Goal: Contribute content: Add original content to the website for others to see

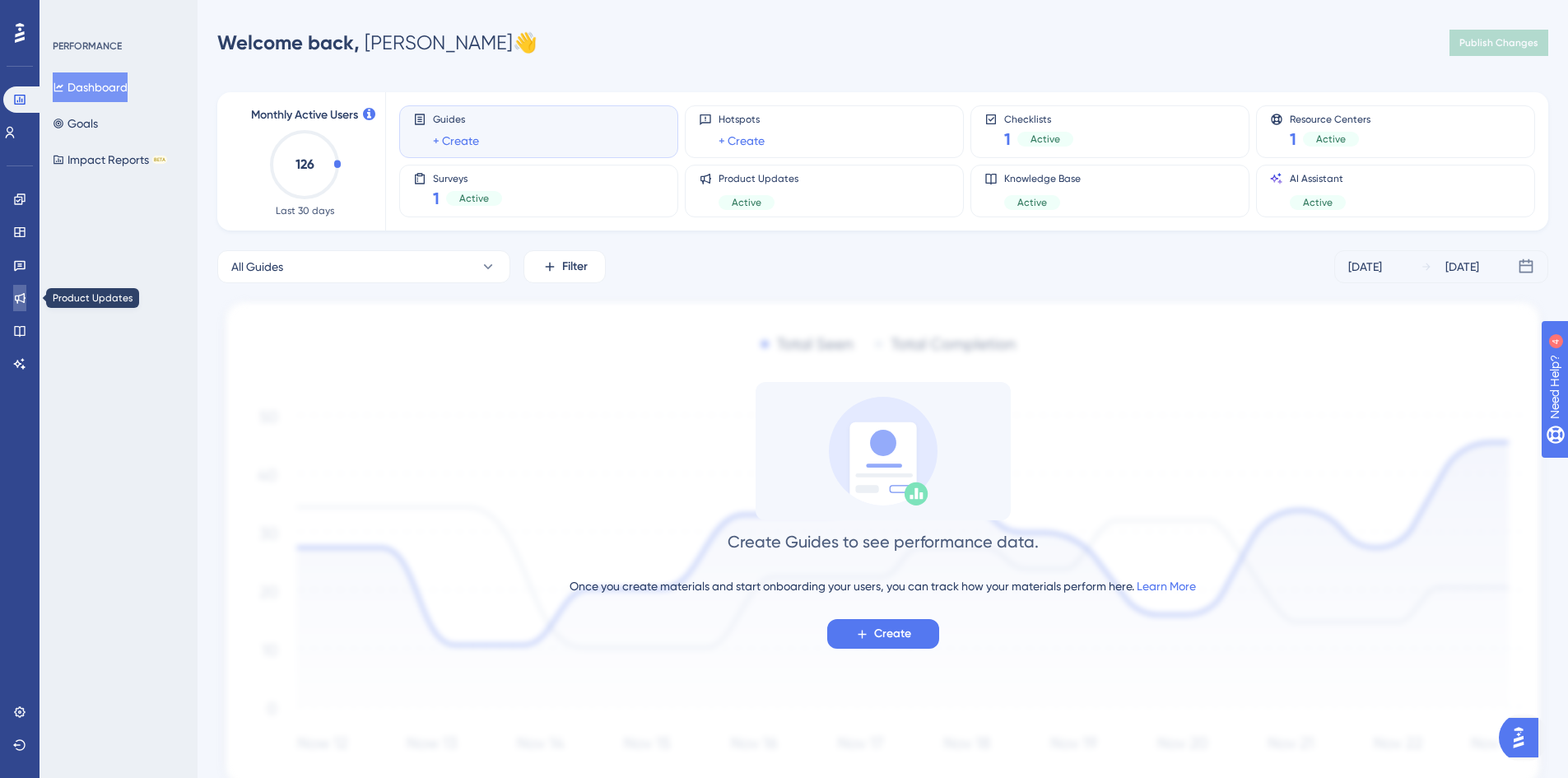
click at [25, 292] on icon at bounding box center [20, 298] width 13 height 13
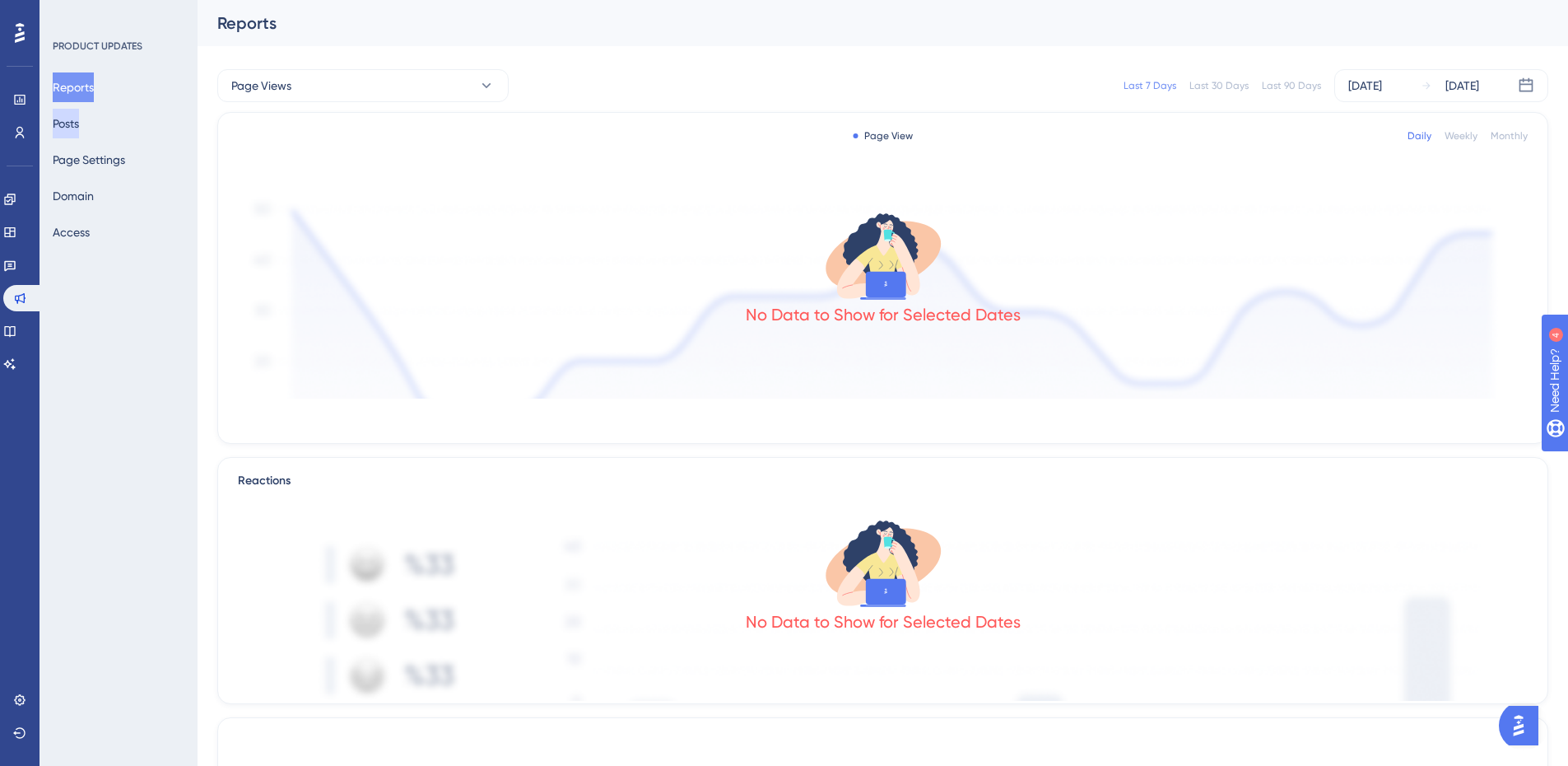
click at [71, 112] on button "Posts" at bounding box center [66, 123] width 27 height 29
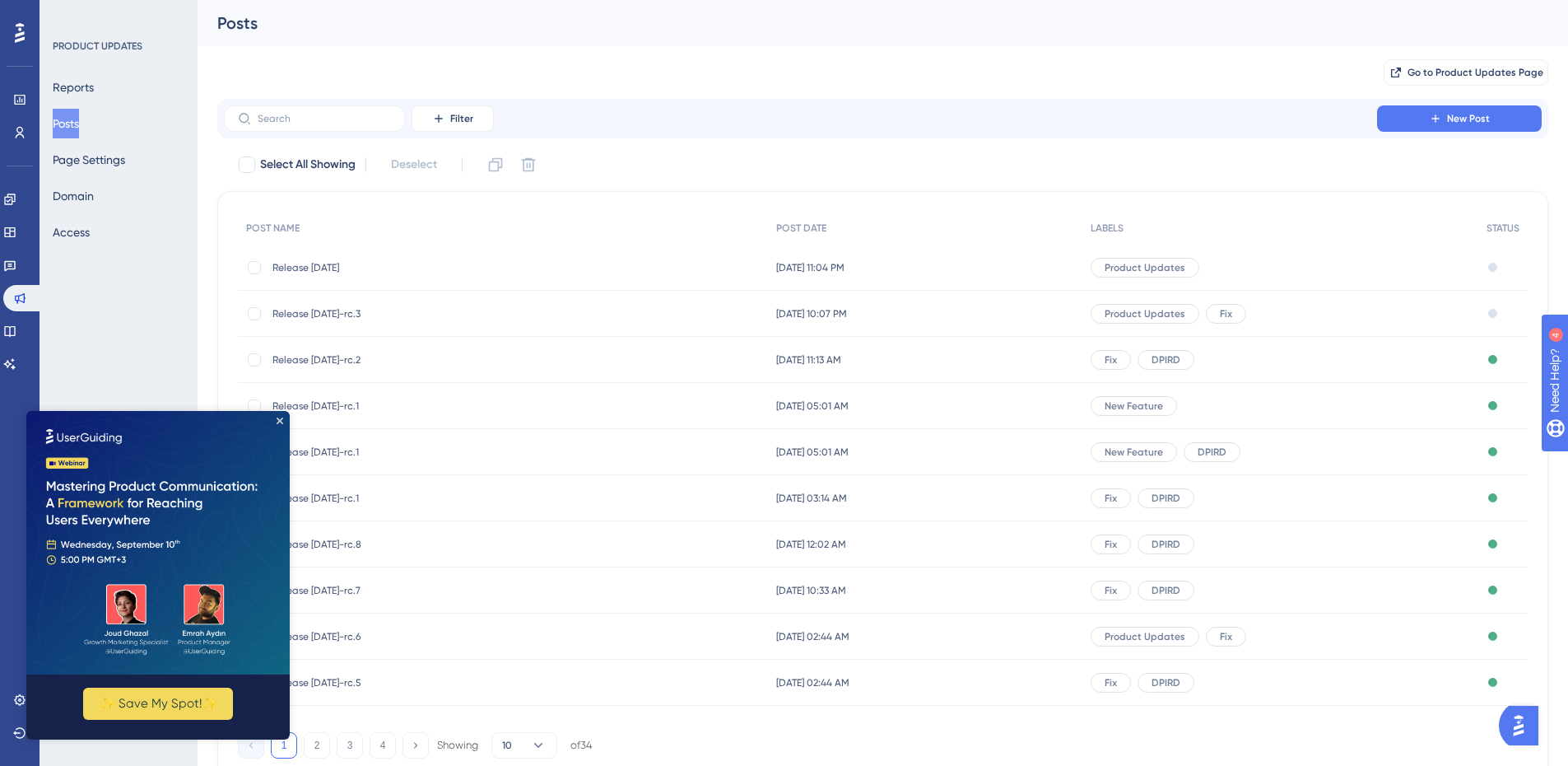
click at [341, 265] on span "Release [DATE]" at bounding box center [404, 268] width 263 height 13
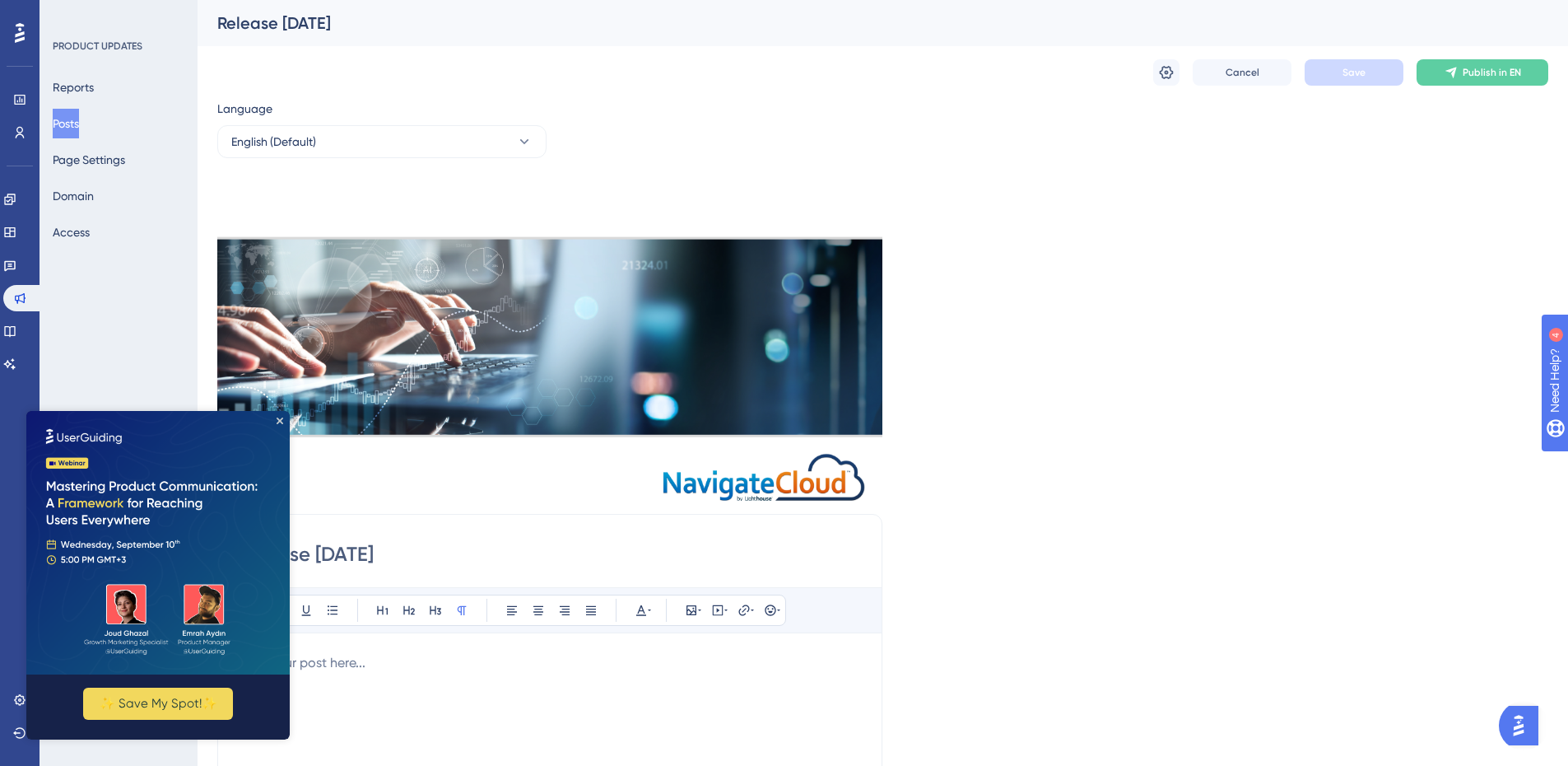
click at [1148, 432] on div "Language English (Default) Insert an Image Delete Release [DATE] Bold Italic Un…" at bounding box center [883, 613] width 1331 height 1029
click at [282, 421] on icon "Close Preview" at bounding box center [279, 420] width 7 height 7
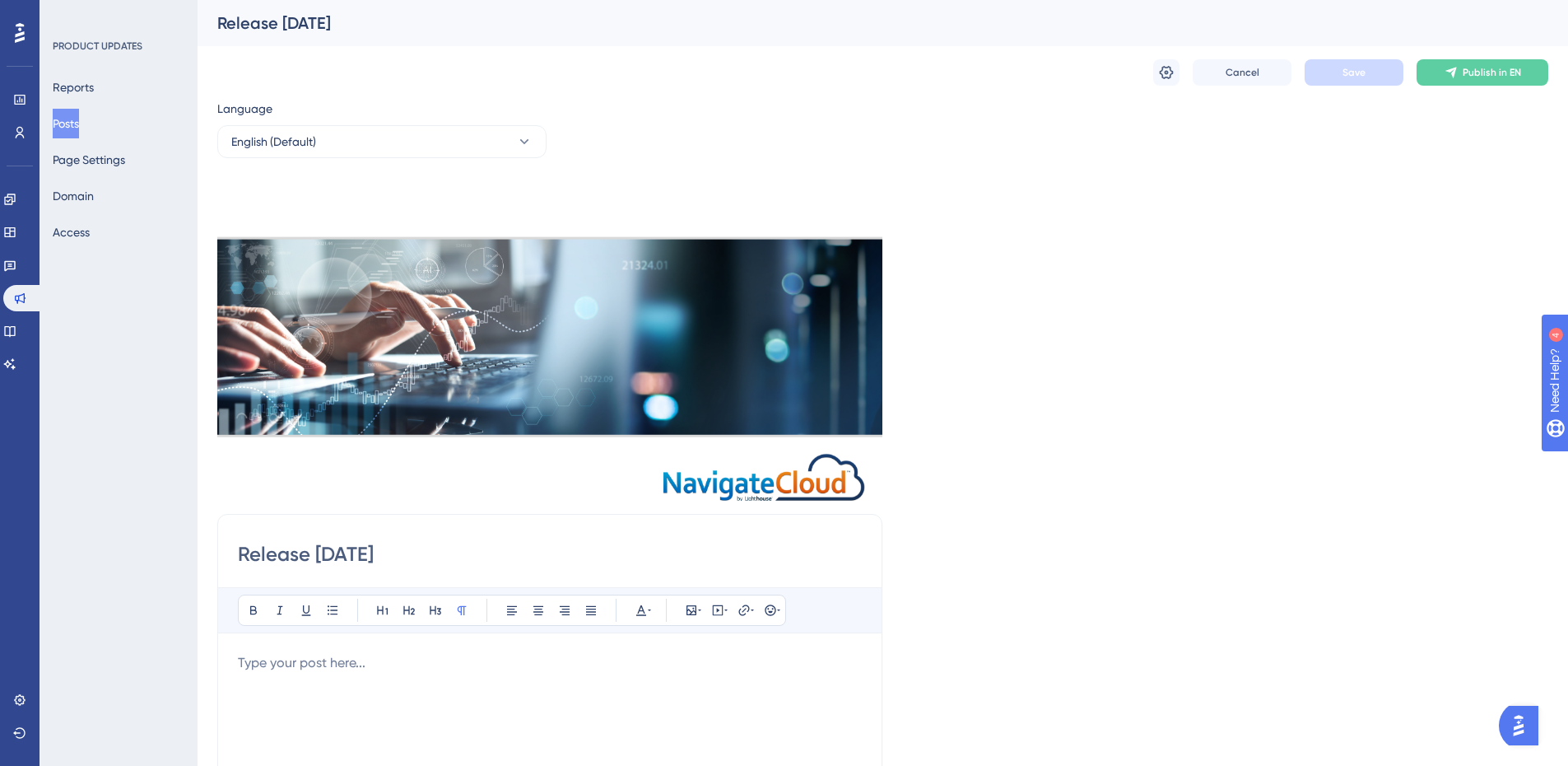
click at [73, 116] on button "Posts" at bounding box center [66, 123] width 27 height 29
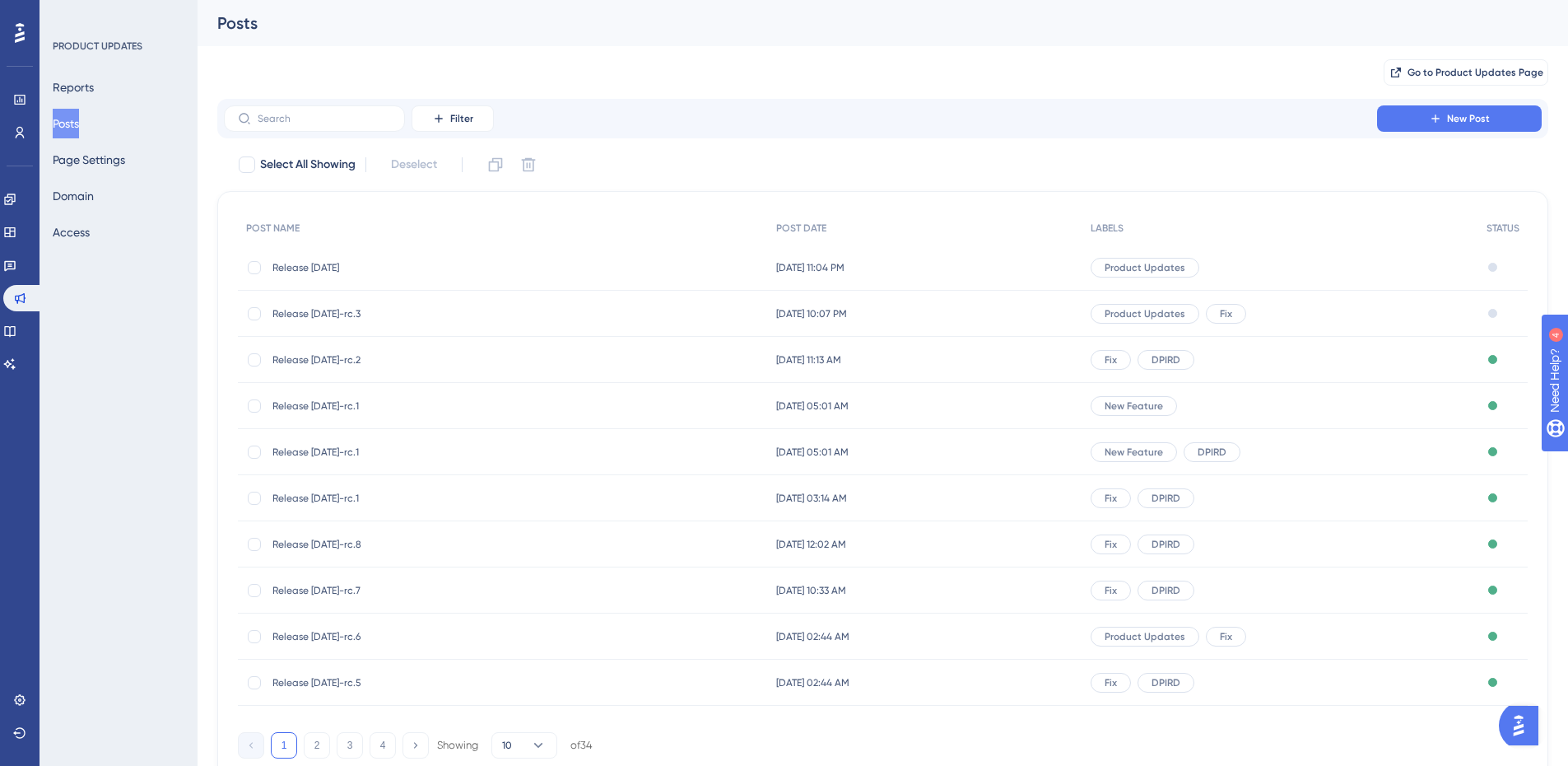
click at [343, 316] on span "Release [DATE]-rc.3" at bounding box center [404, 313] width 263 height 13
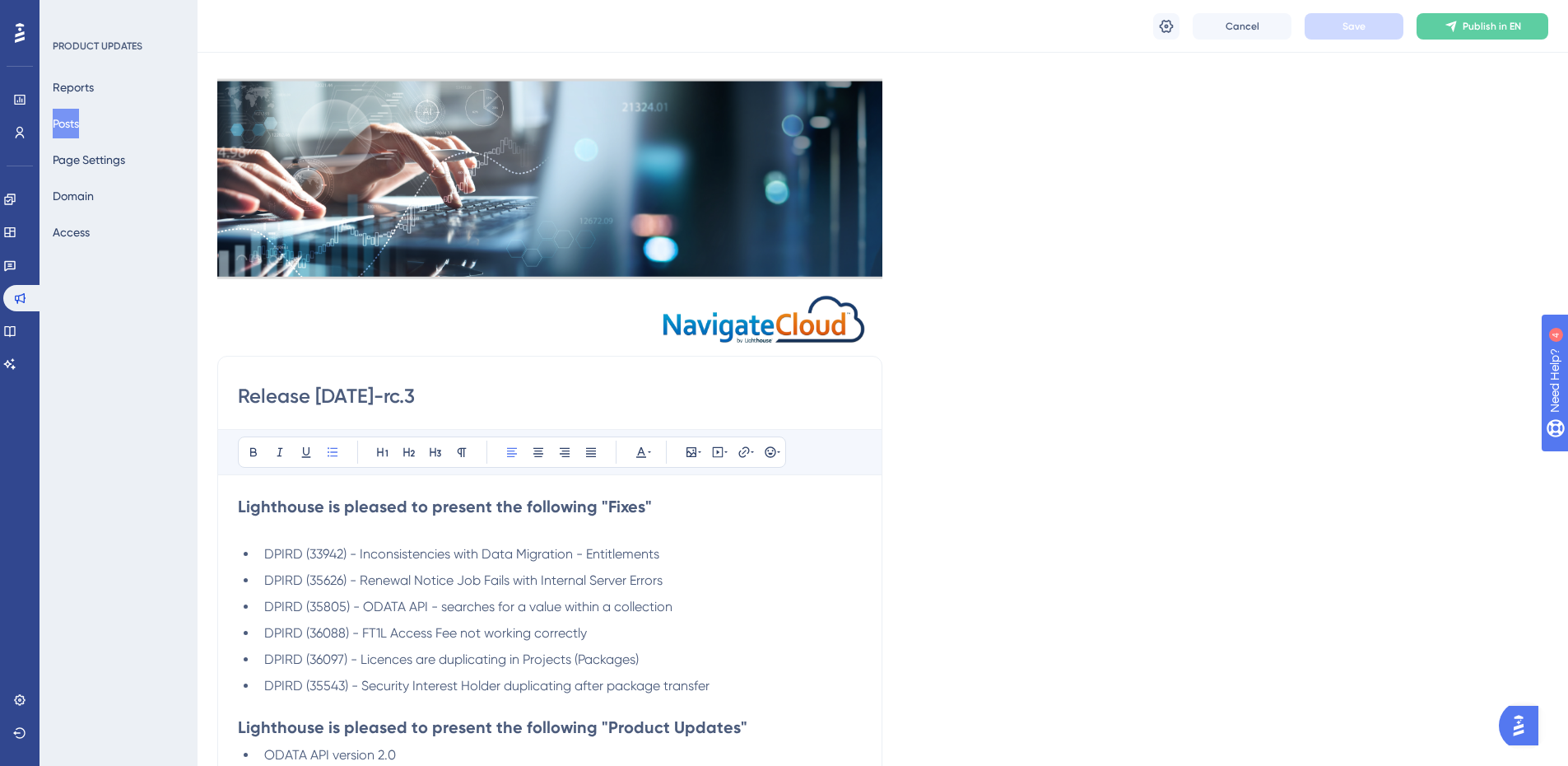
scroll to position [330, 0]
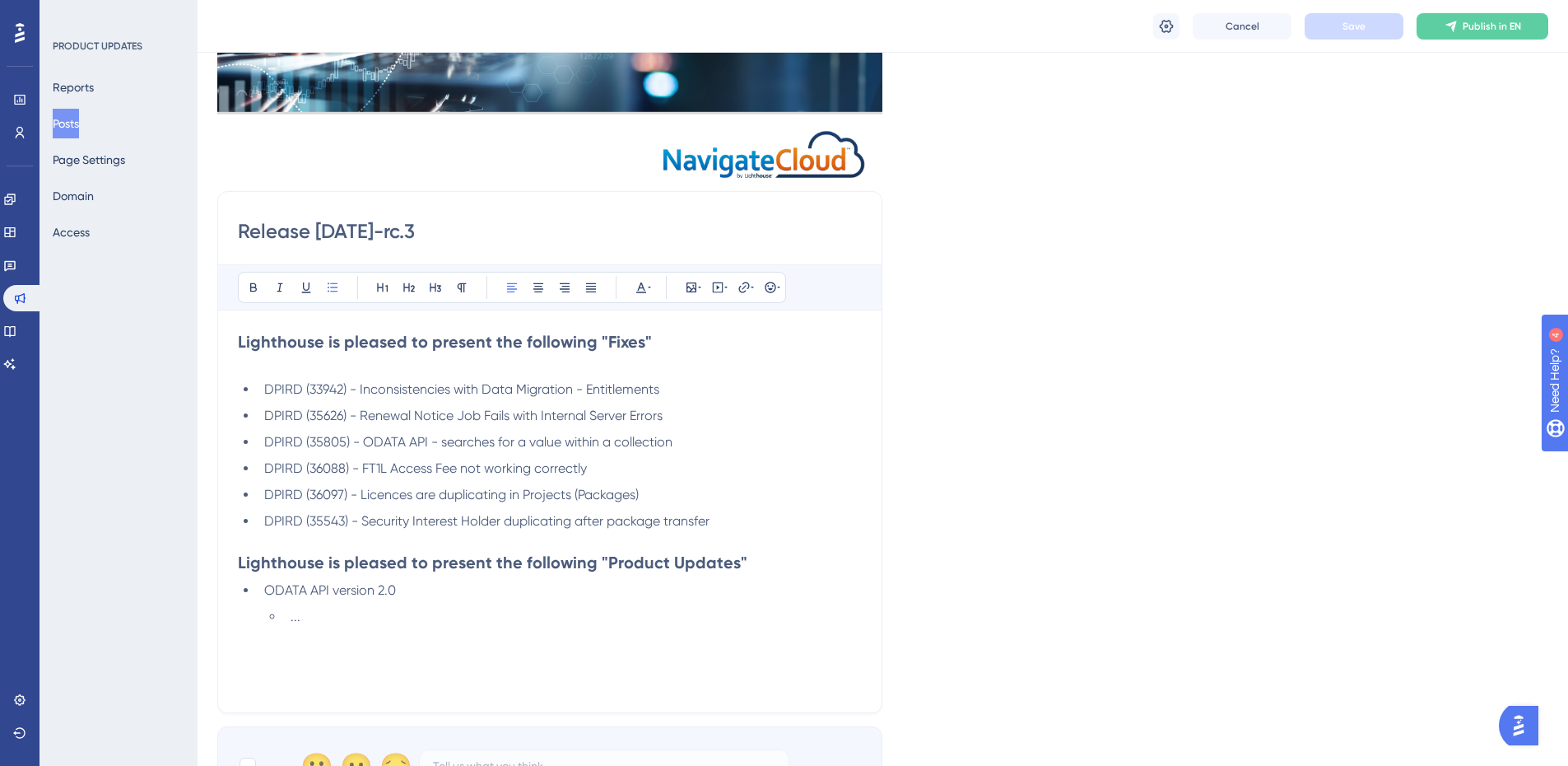
click at [326, 623] on li "..." at bounding box center [573, 616] width 578 height 20
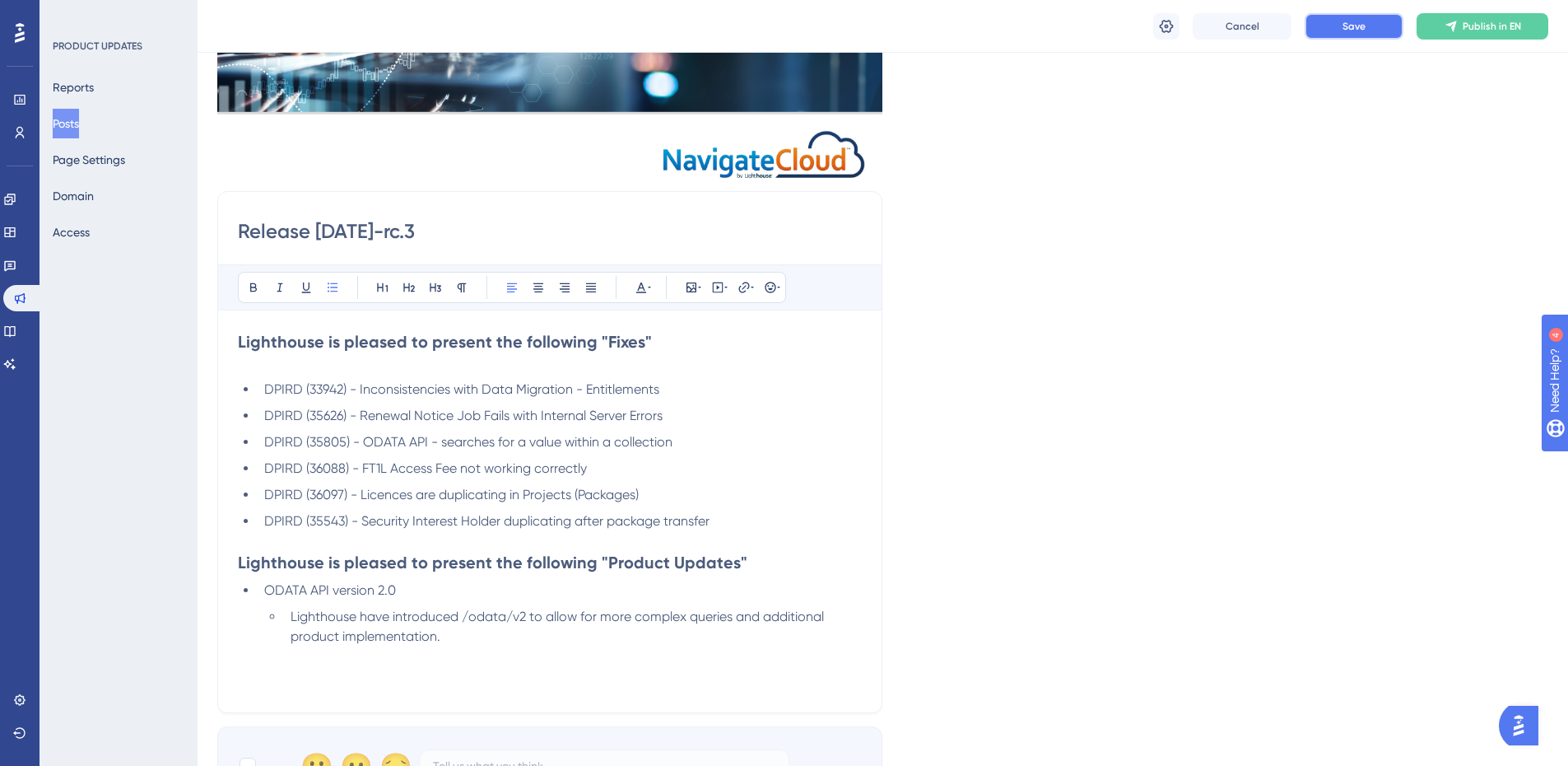
click at [1358, 23] on span "Save" at bounding box center [1354, 27] width 23 height 13
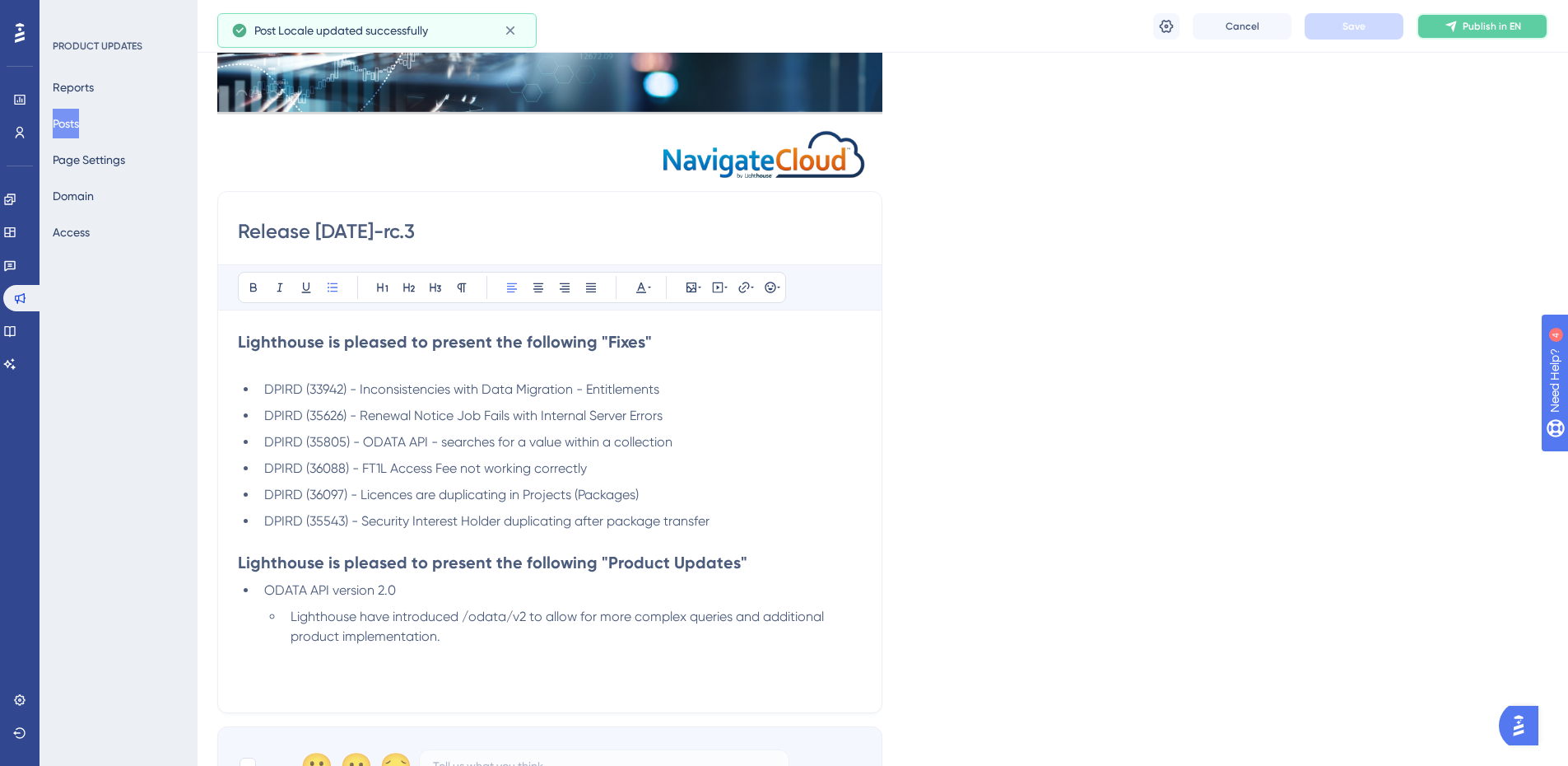
click at [1515, 20] on span "Publish in EN" at bounding box center [1492, 27] width 59 height 13
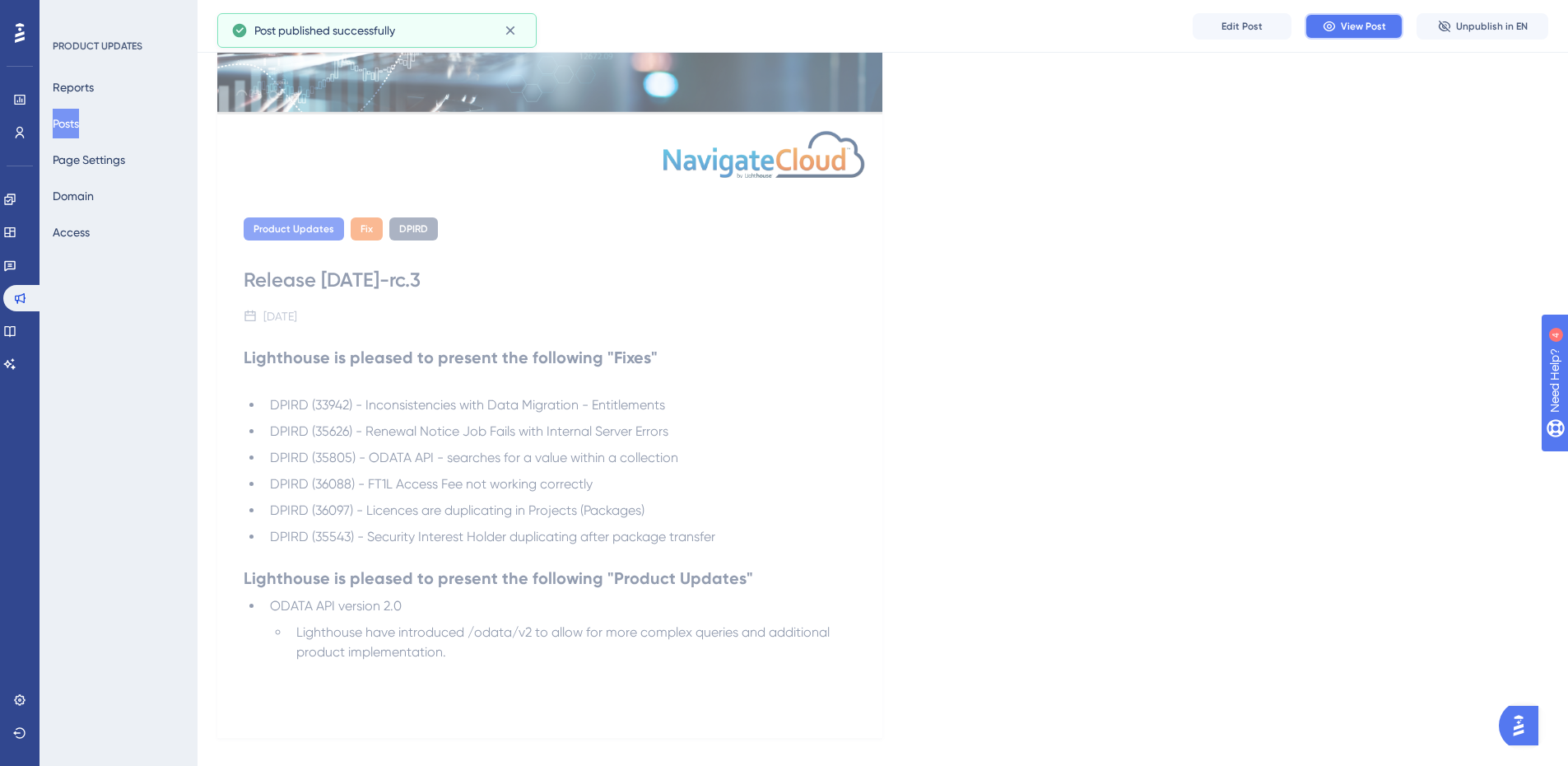
click at [1325, 17] on button "View Post" at bounding box center [1354, 27] width 98 height 27
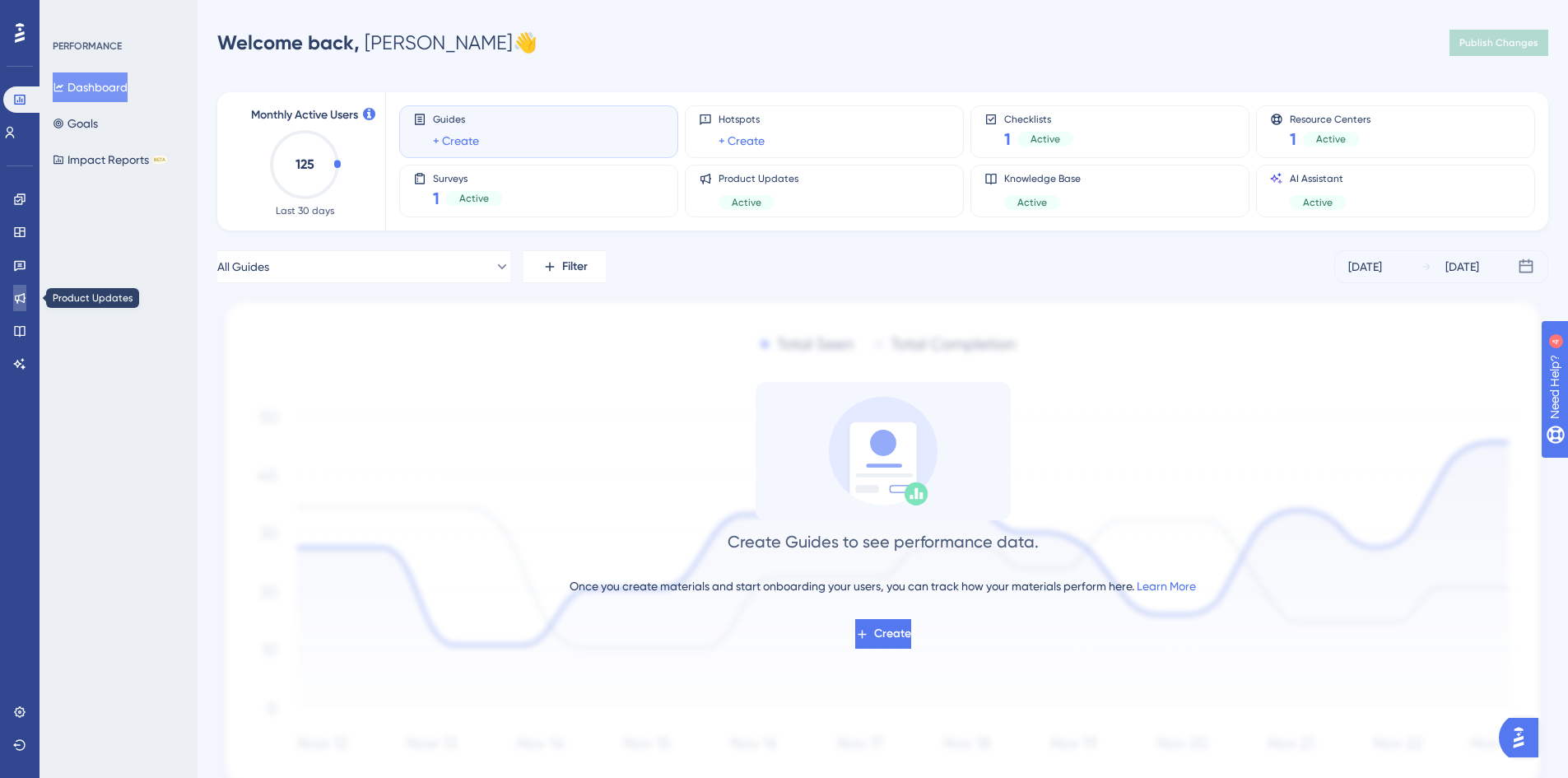
click at [16, 297] on icon at bounding box center [20, 298] width 13 height 13
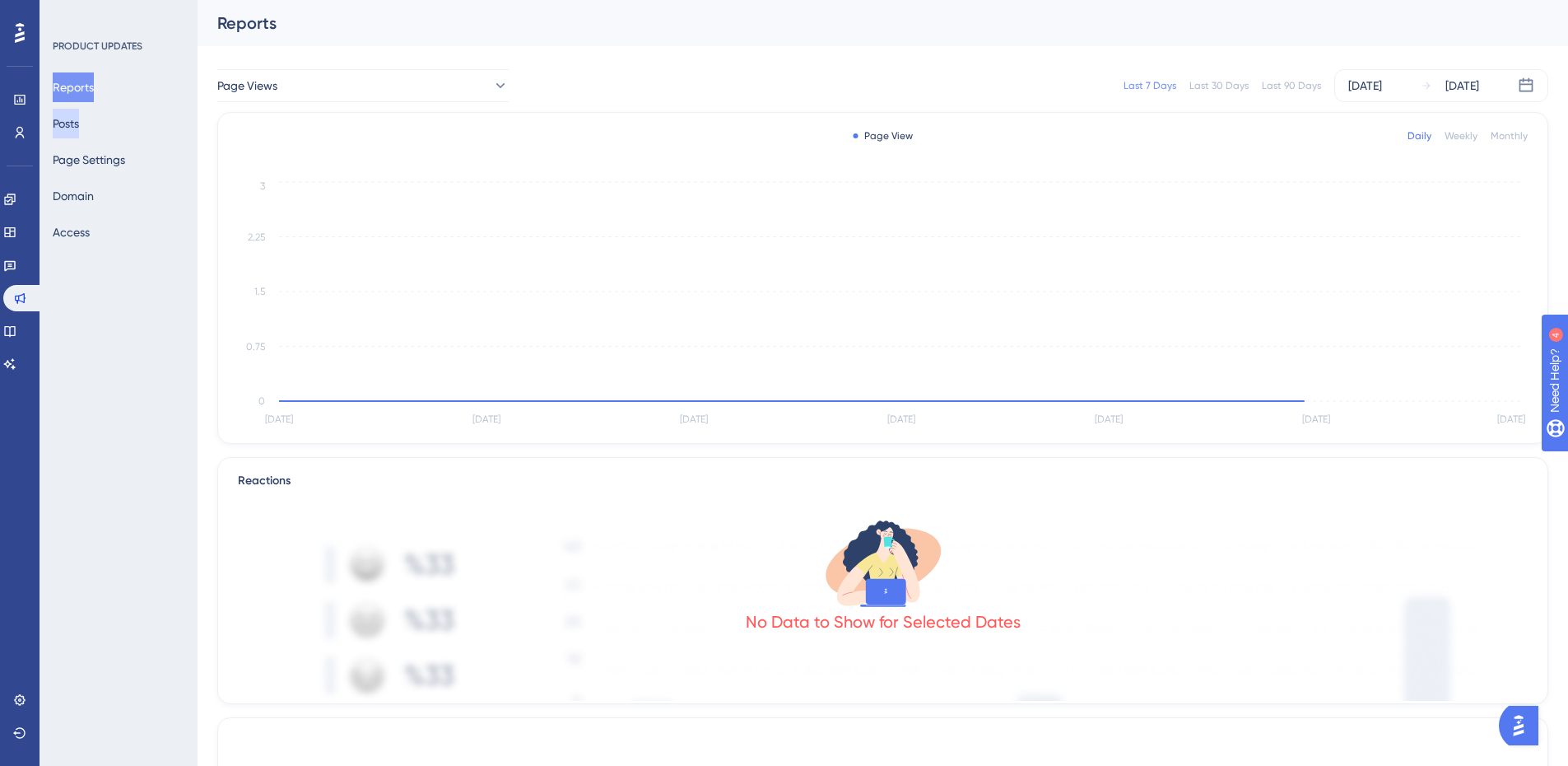
click at [79, 125] on button "Posts" at bounding box center [66, 123] width 27 height 29
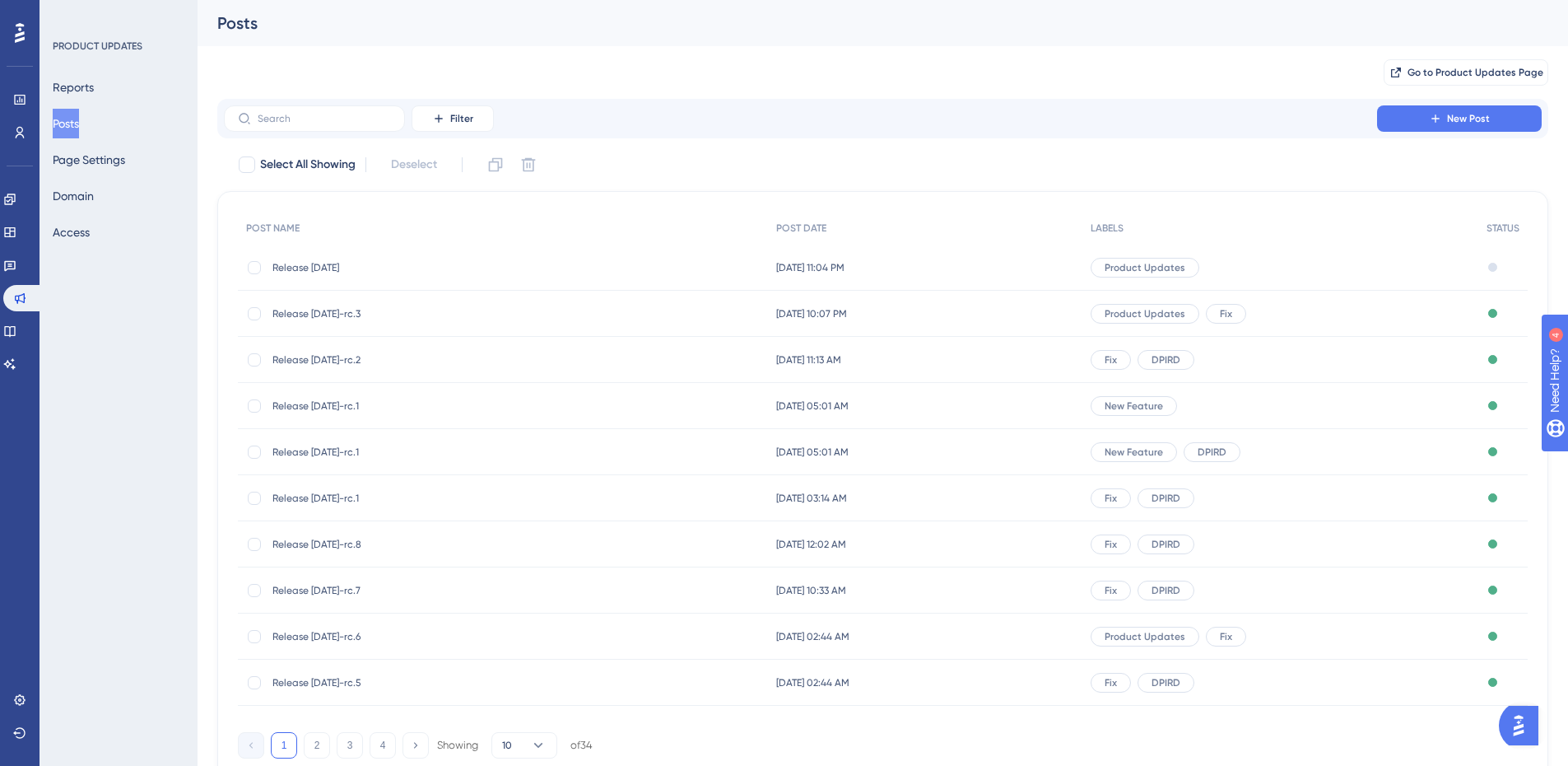
click at [346, 264] on span "Release [DATE]" at bounding box center [404, 268] width 263 height 13
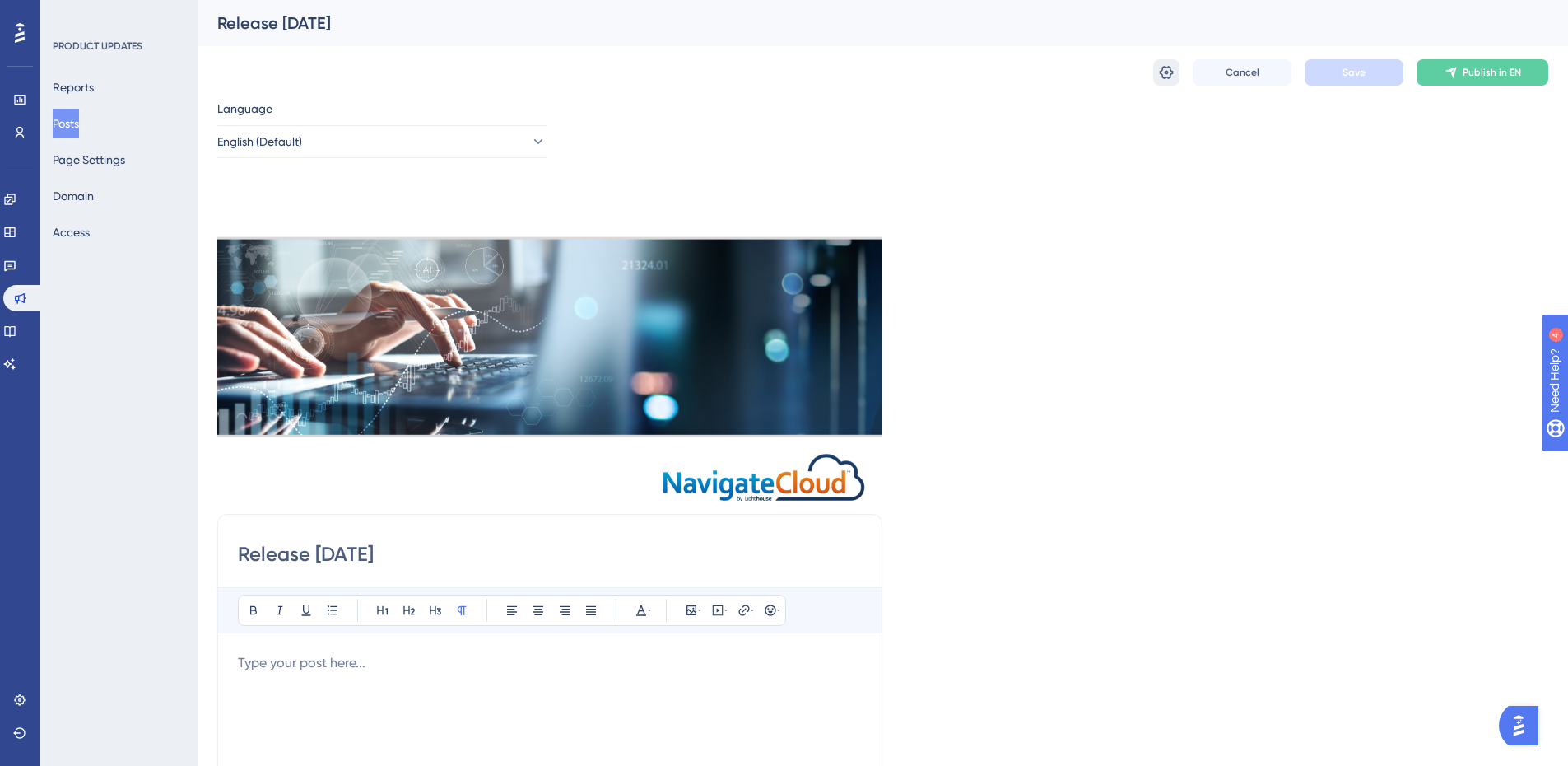
click at [1171, 75] on icon at bounding box center [1167, 73] width 14 height 13
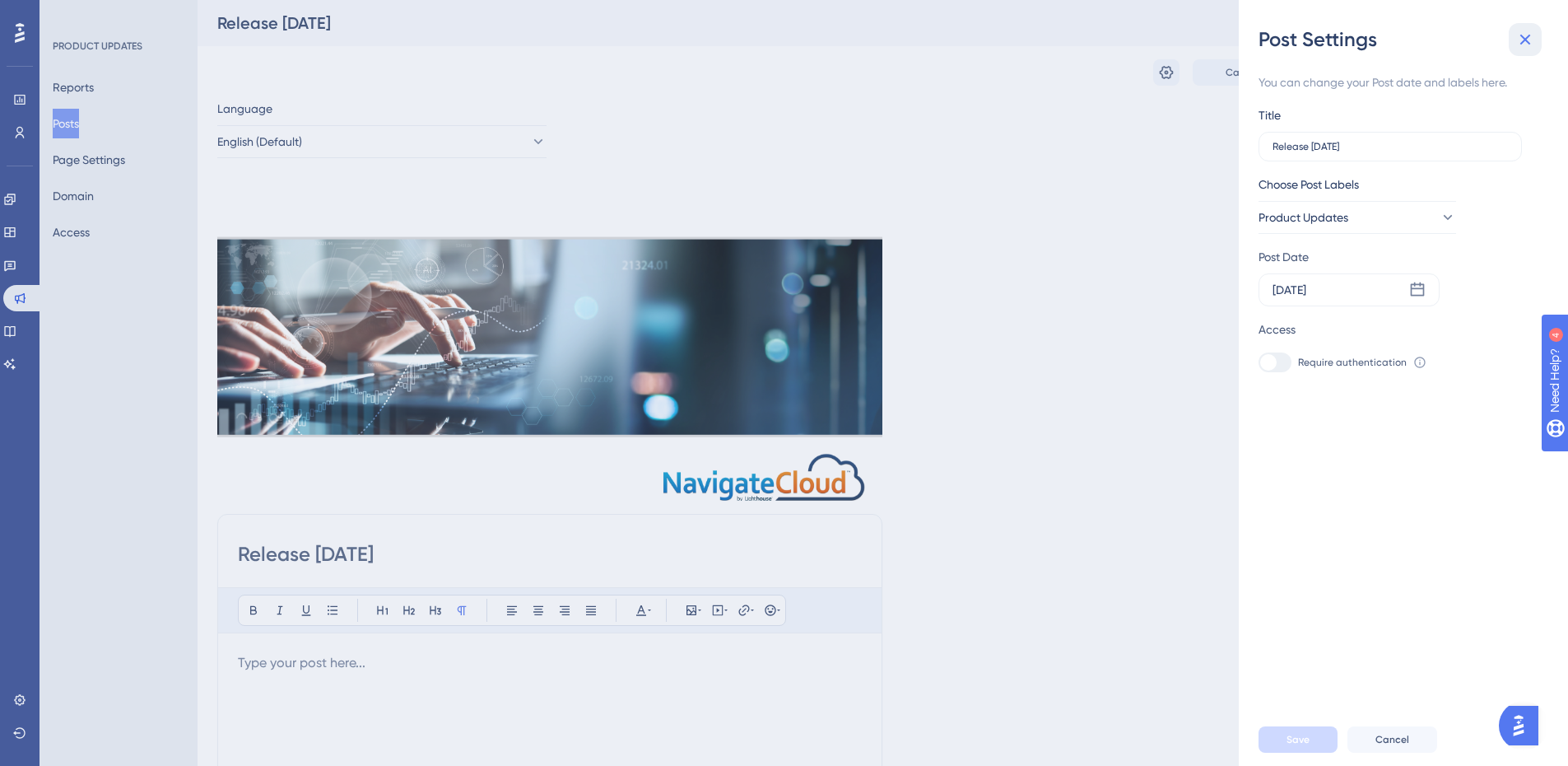
click at [1532, 45] on icon at bounding box center [1525, 39] width 20 height 20
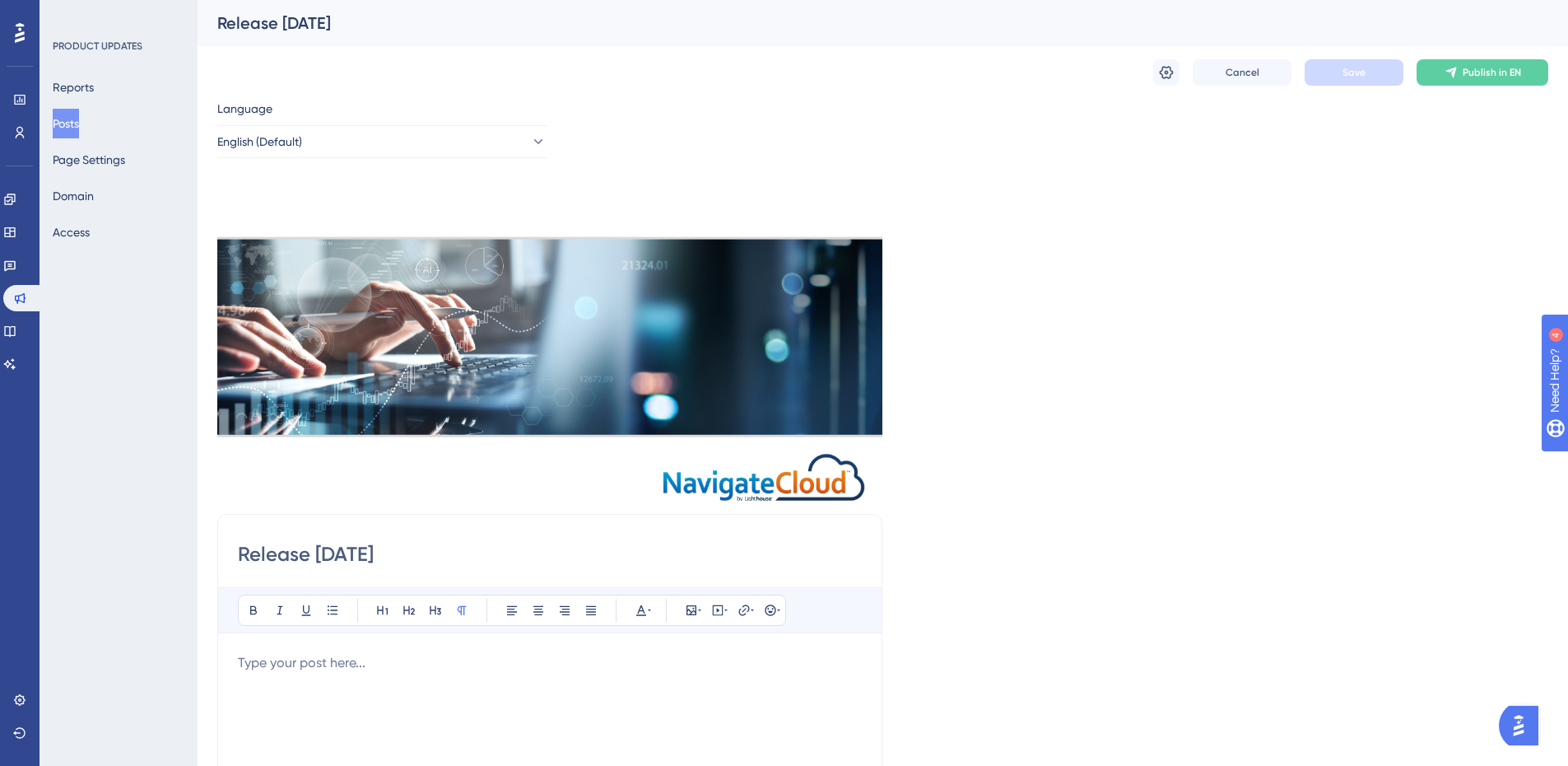
click at [62, 122] on button "Posts" at bounding box center [66, 123] width 27 height 29
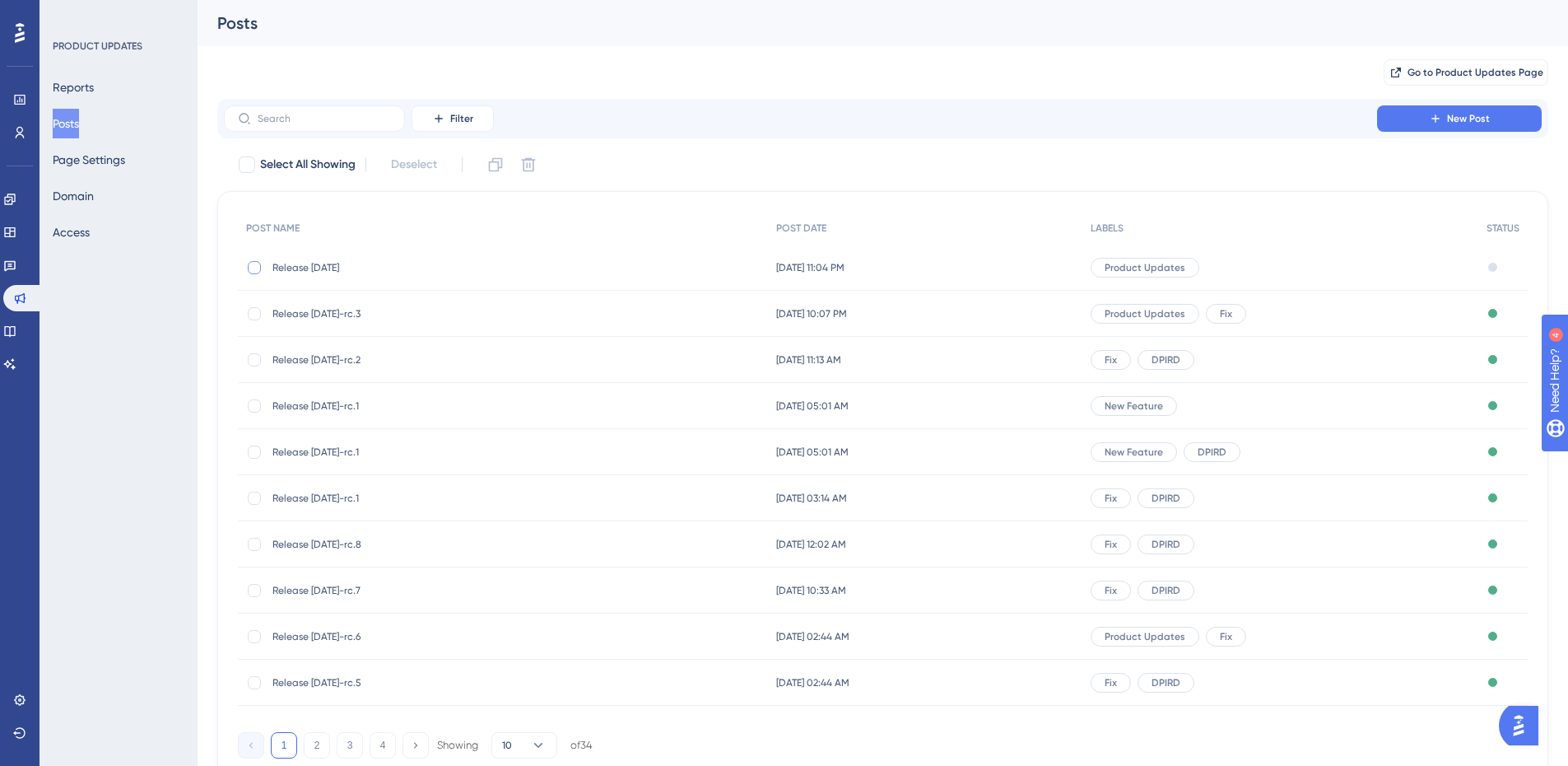
click at [256, 269] on div at bounding box center [255, 268] width 13 height 13
checkbox input "true"
click at [537, 168] on icon at bounding box center [527, 164] width 16 height 16
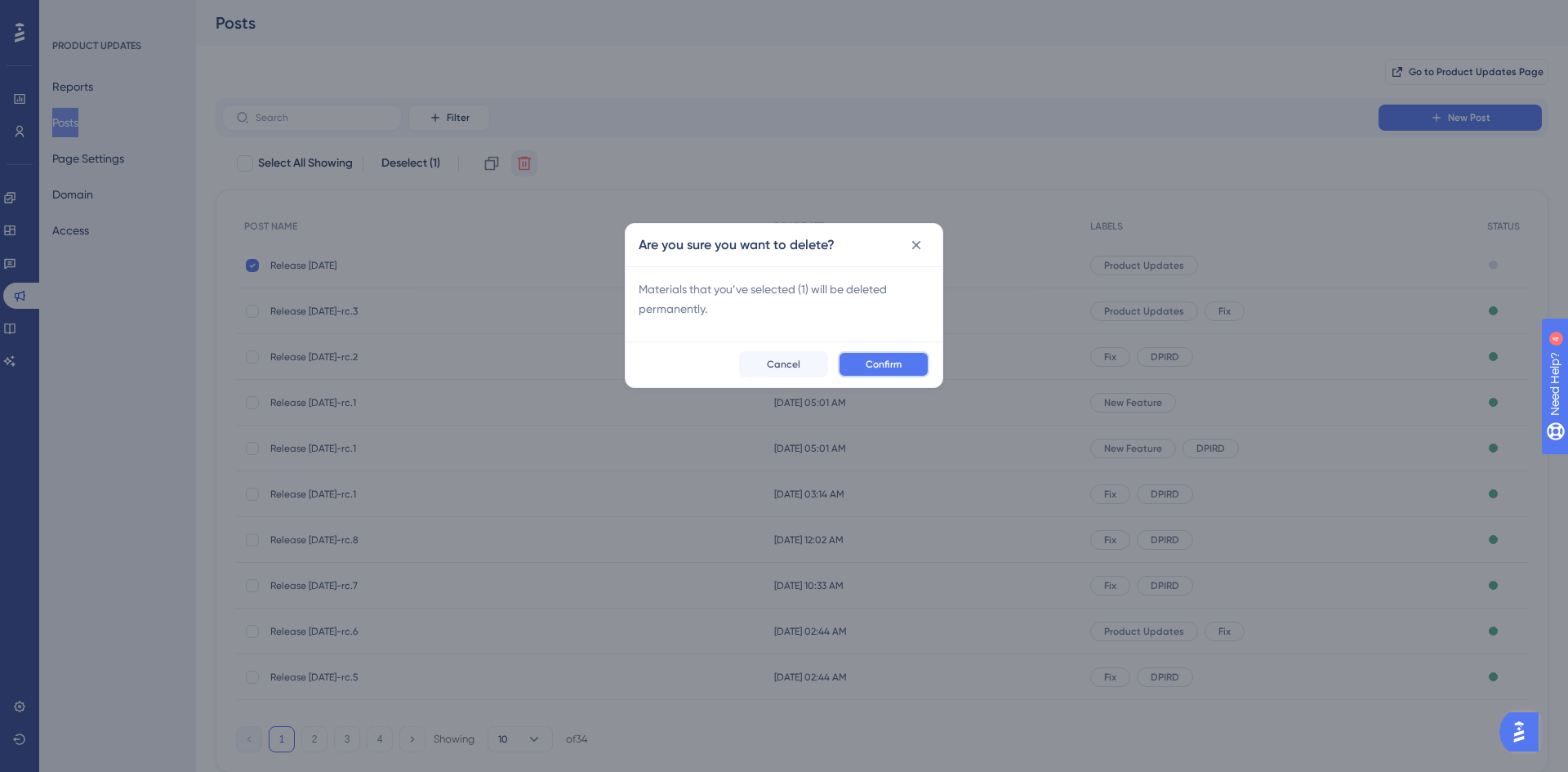
click at [916, 366] on button "Confirm" at bounding box center [883, 364] width 91 height 26
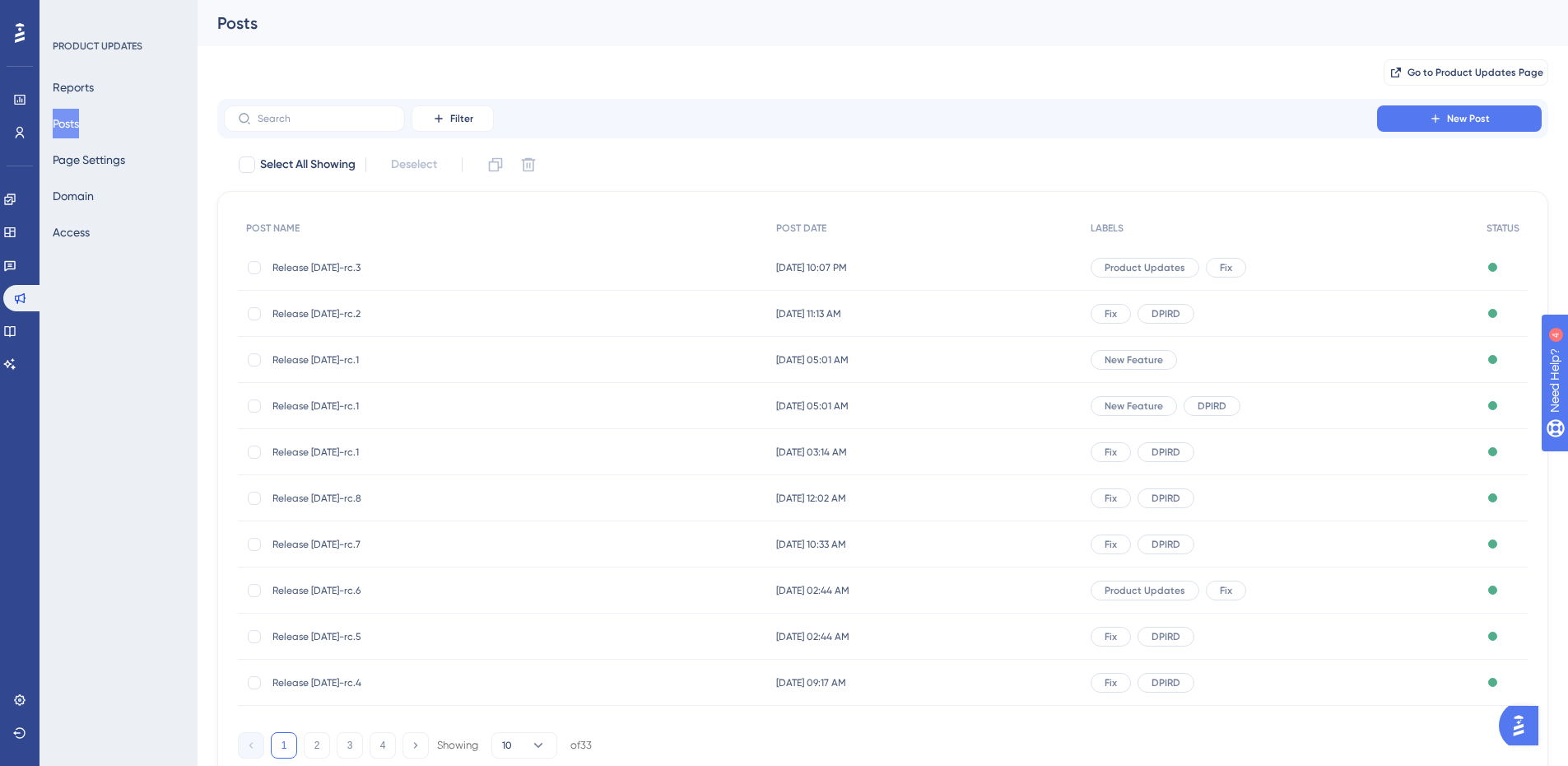
click at [338, 256] on div "Release 2025-08-01-rc.3 Release 2025-08-01-rc.3" at bounding box center [404, 267] width 263 height 46
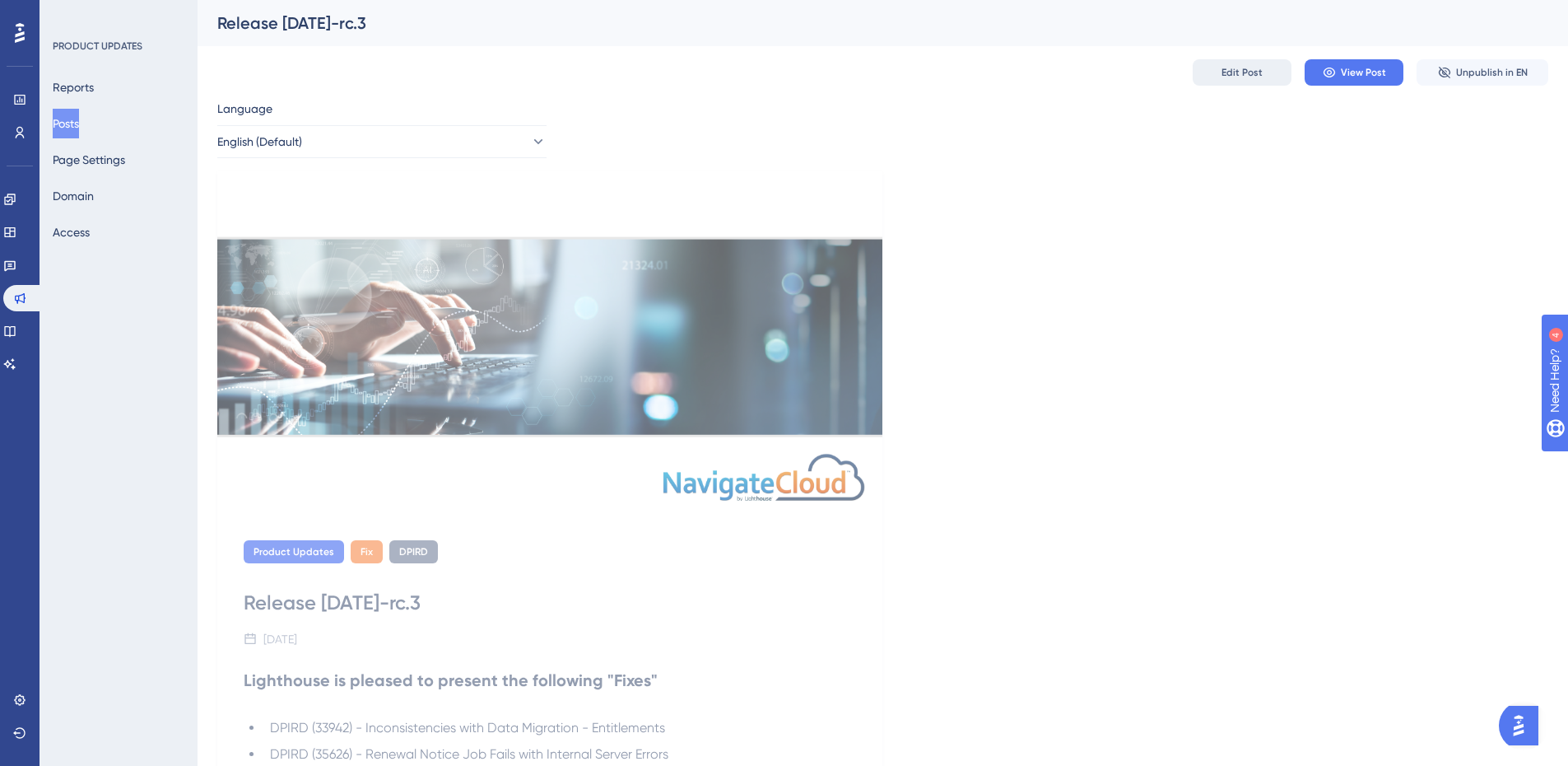
click at [1238, 71] on span "Edit Post" at bounding box center [1241, 73] width 41 height 13
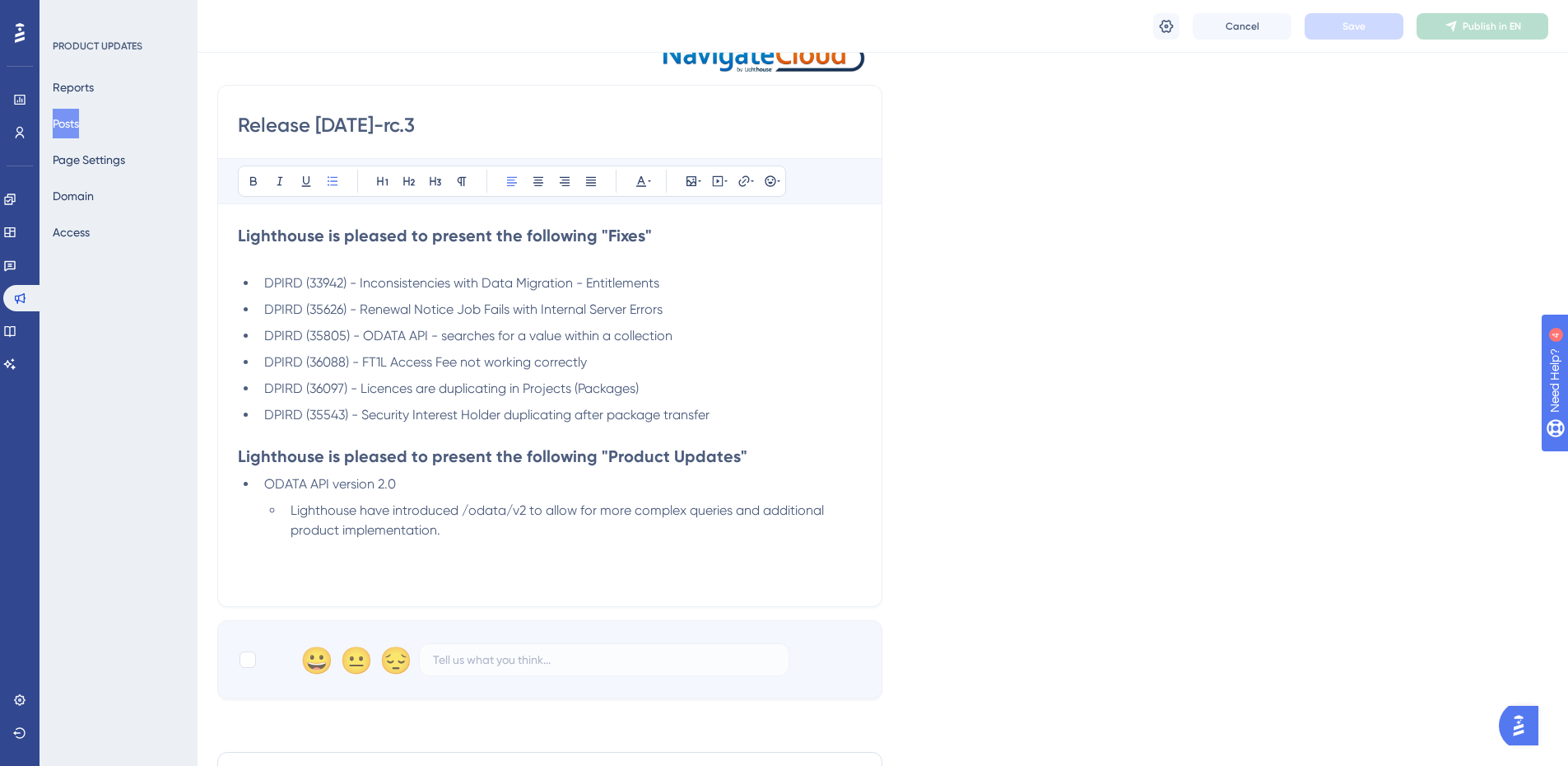
scroll to position [600, 0]
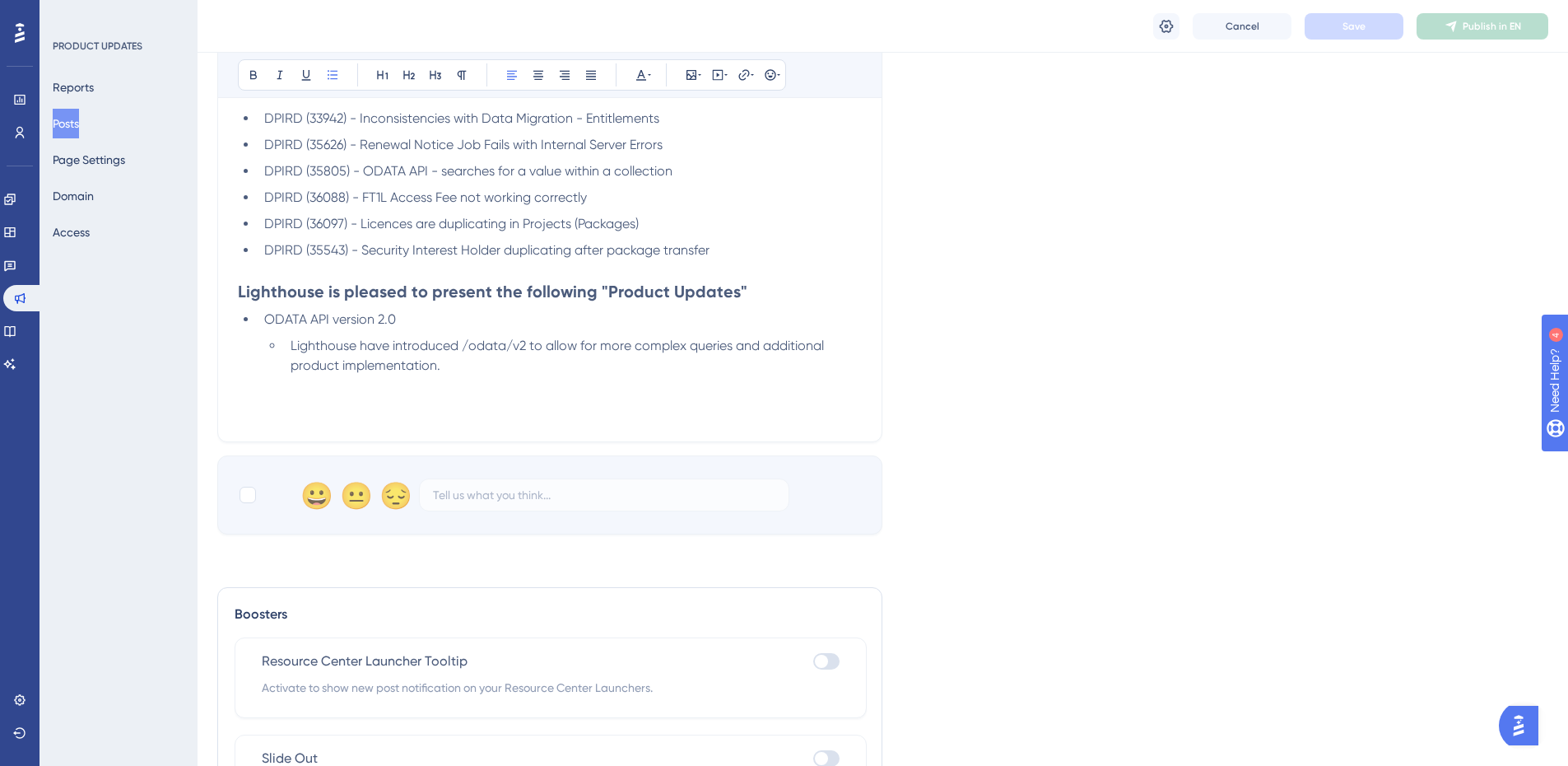
click at [730, 349] on span "Lighthouse have introduced /odata/v2 to allow for more complex queries and addi…" at bounding box center [559, 354] width 537 height 35
click at [1365, 40] on div "Cancel Save Publish in EN" at bounding box center [883, 27] width 1371 height 53
click at [1363, 21] on span "Save" at bounding box center [1354, 27] width 23 height 13
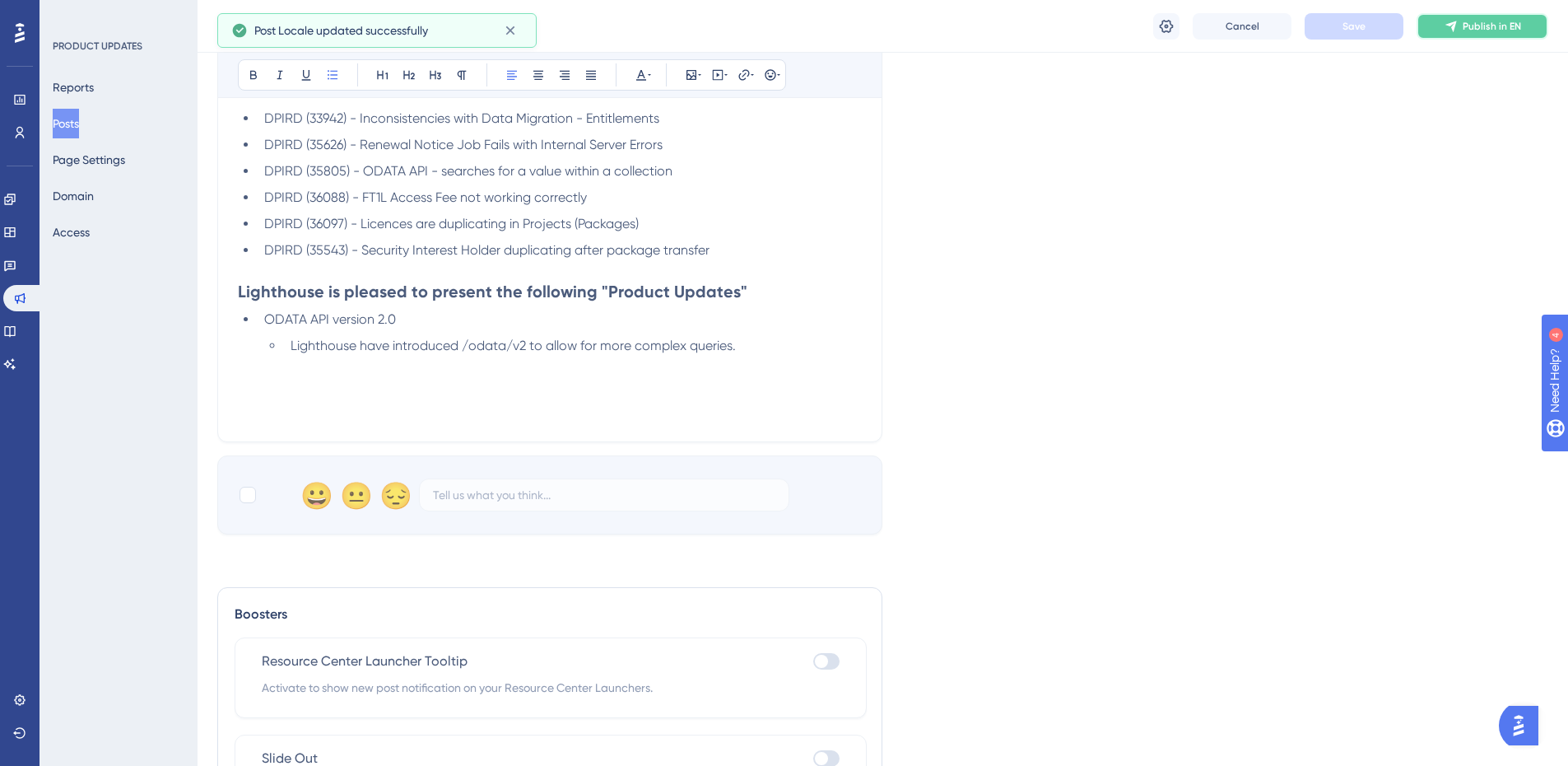
click at [1507, 31] on span "Publish in EN" at bounding box center [1492, 27] width 59 height 13
